Goal: Information Seeking & Learning: Learn about a topic

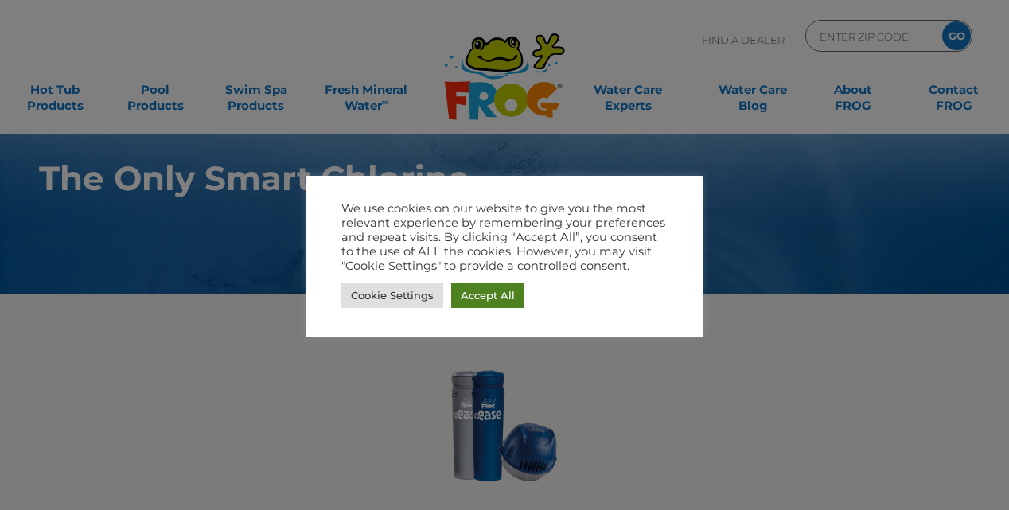
click at [512, 297] on link "Accept All" at bounding box center [487, 295] width 73 height 25
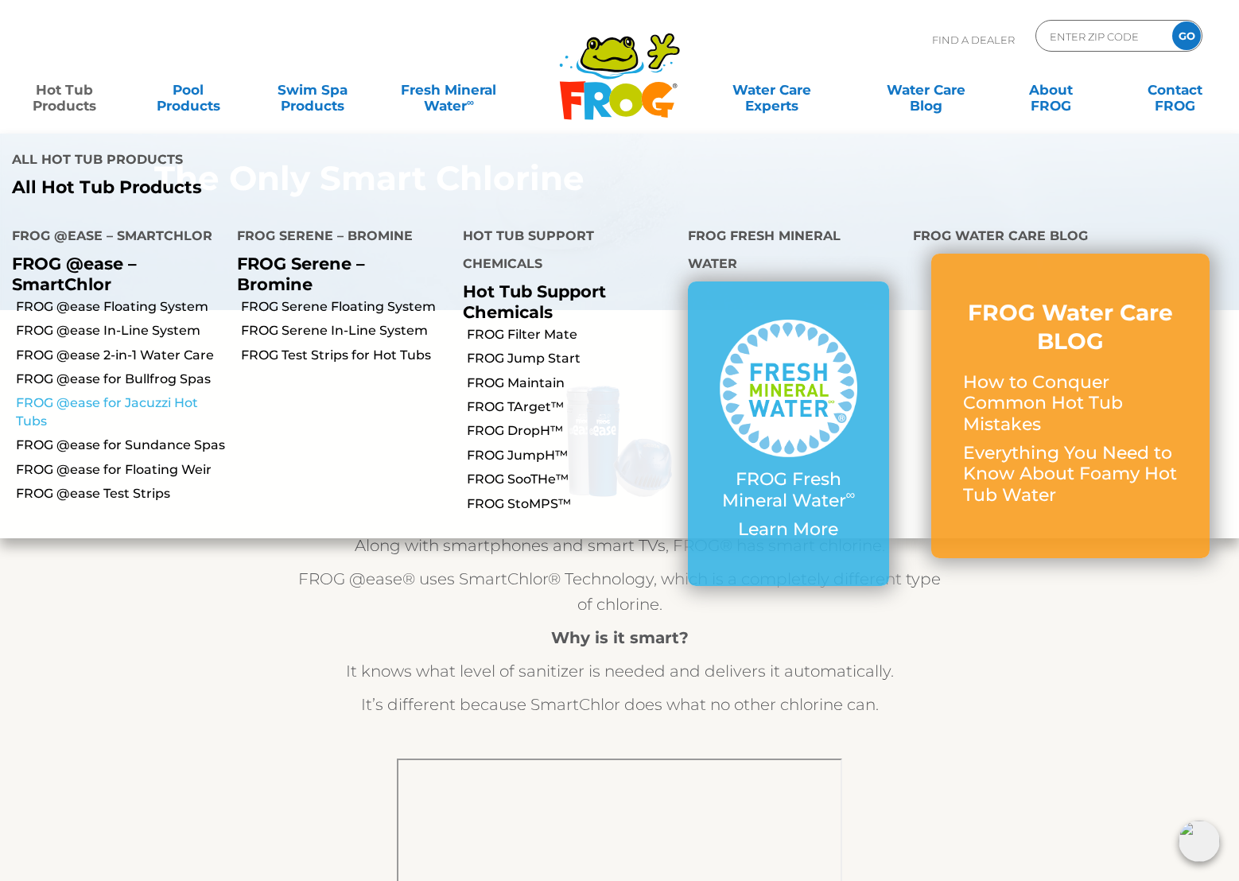
click at [140, 395] on link "FROG @ease for Jacuzzi Hot Tubs" at bounding box center [120, 413] width 209 height 36
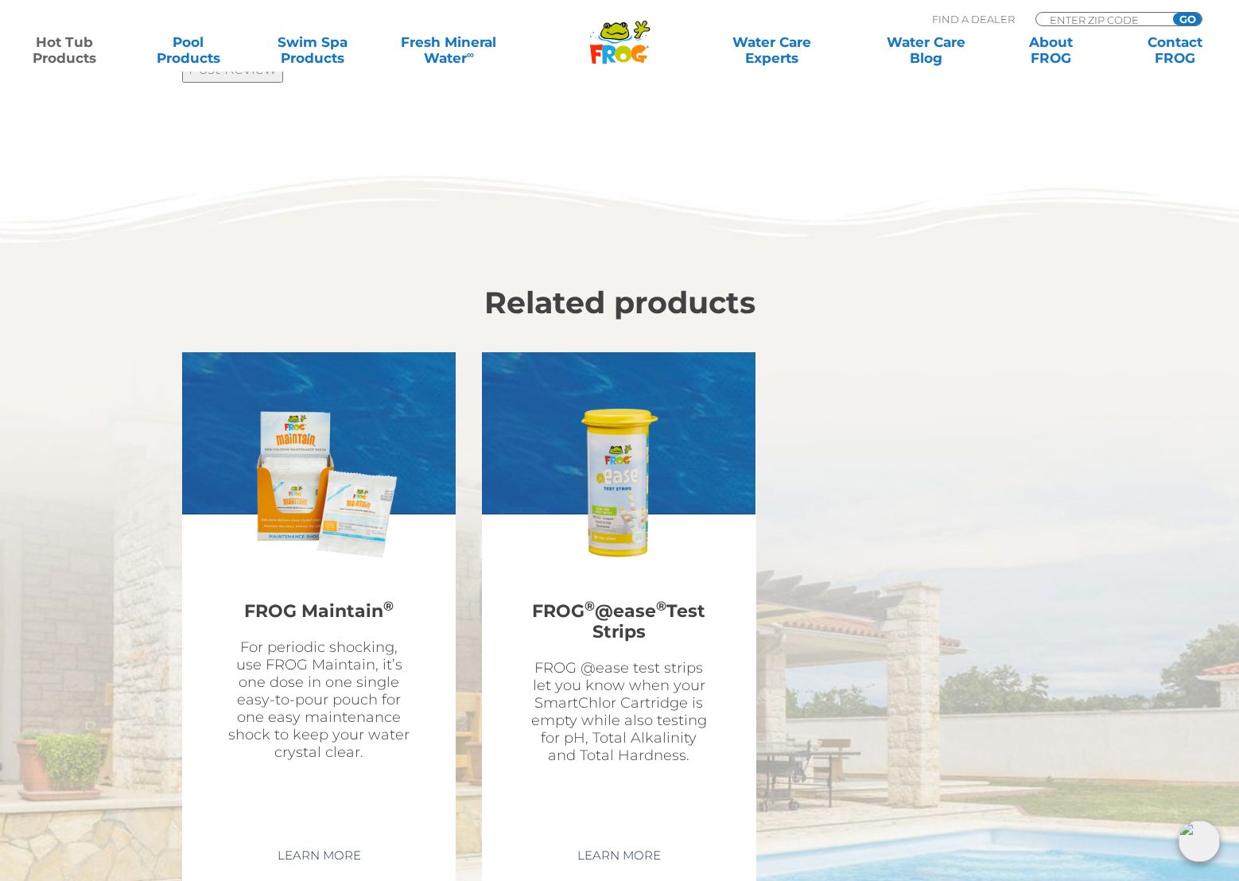
scroll to position [4455, 0]
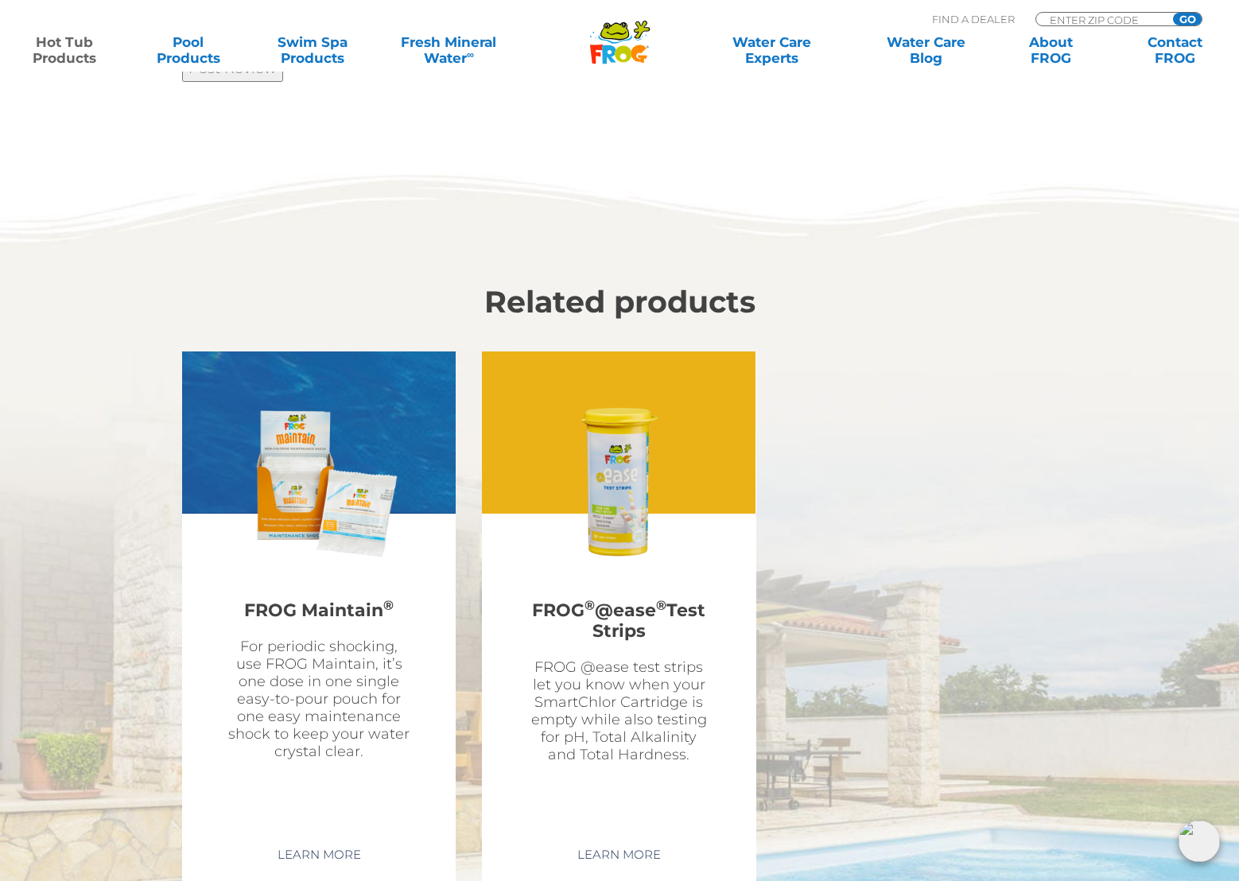
click at [613, 508] on img at bounding box center [619, 483] width 185 height 185
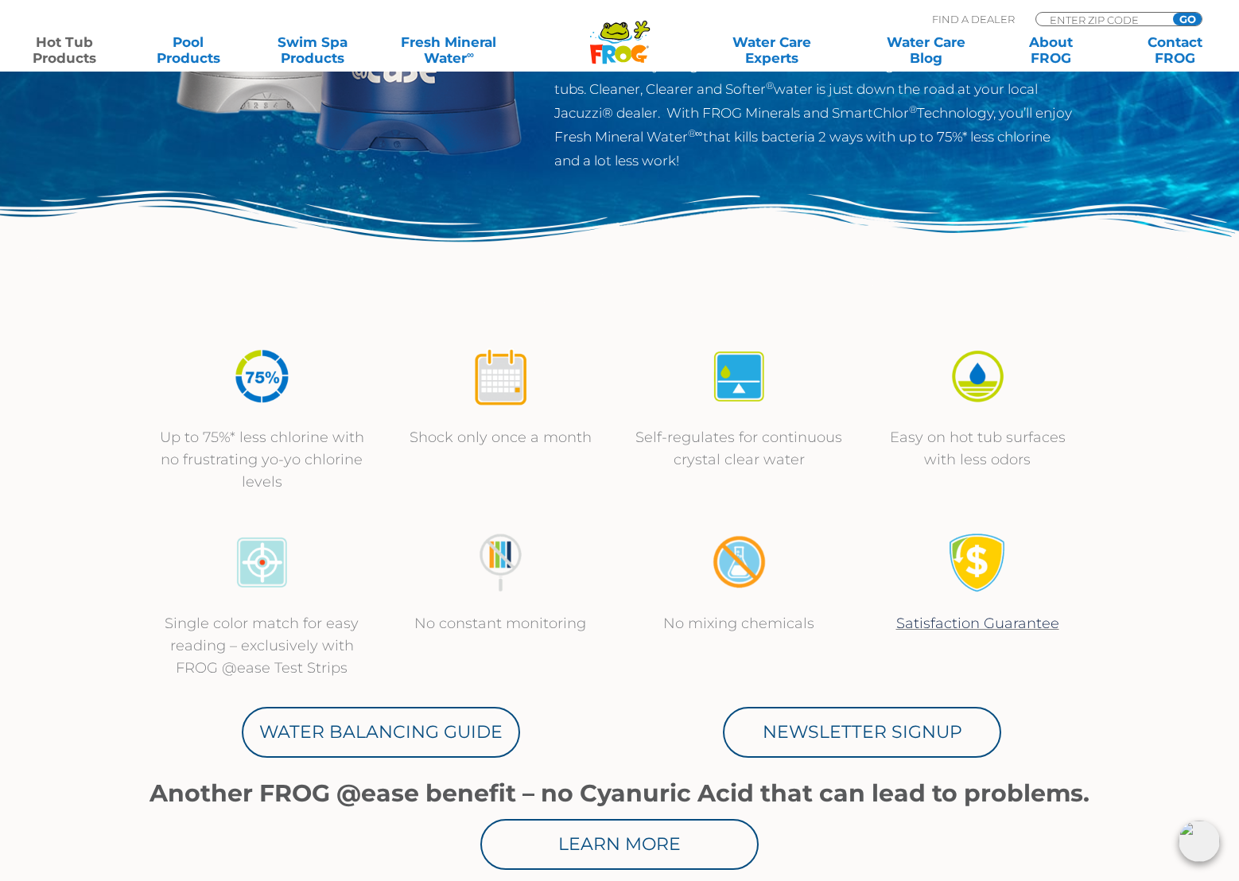
scroll to position [398, 0]
